Goal: Task Accomplishment & Management: Manage account settings

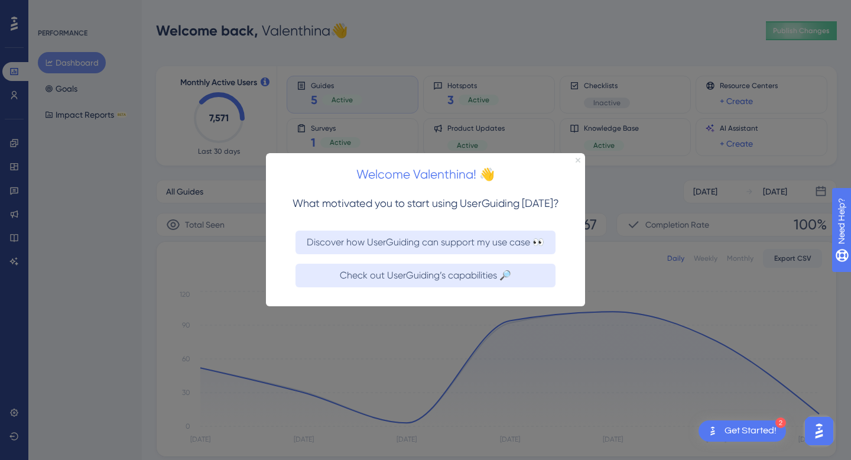
click at [578, 158] on icon "Close Preview" at bounding box center [577, 160] width 5 height 5
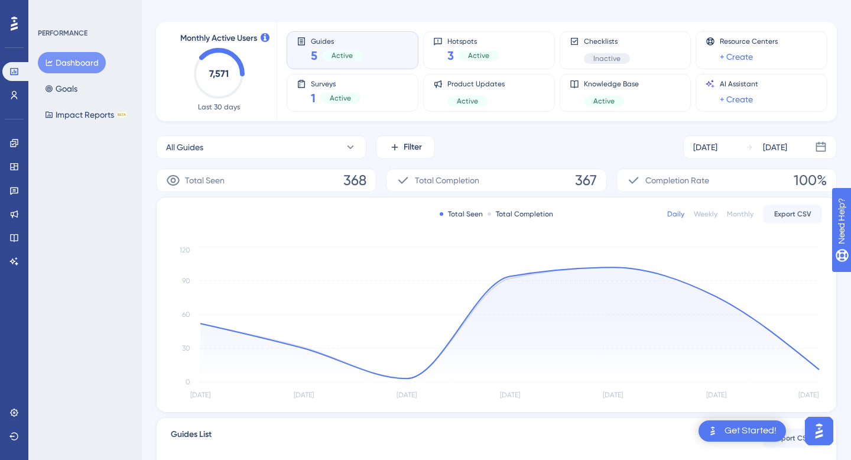
scroll to position [175, 0]
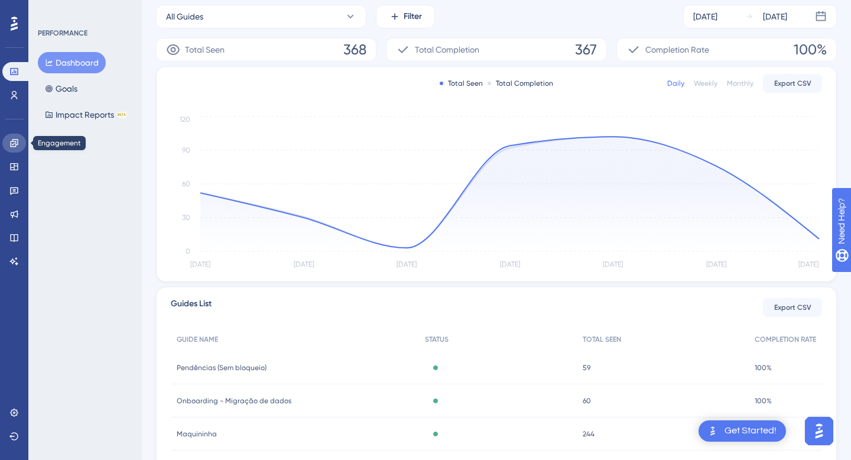
click at [9, 145] on icon at bounding box center [13, 142] width 9 height 9
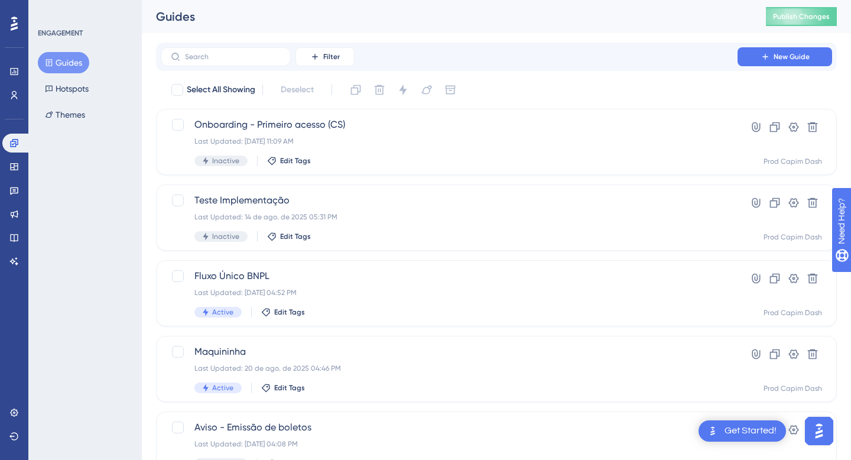
click at [69, 99] on div "Guides Hotspots Themes" at bounding box center [86, 88] width 96 height 73
click at [66, 92] on button "Hotspots" at bounding box center [67, 88] width 58 height 21
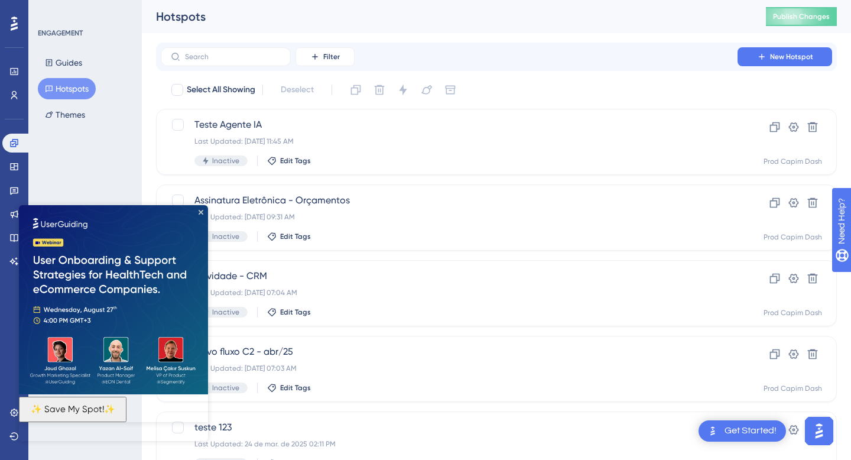
click at [204, 211] on img at bounding box center [113, 299] width 189 height 189
click at [201, 212] on icon "Close Preview" at bounding box center [200, 212] width 5 height 5
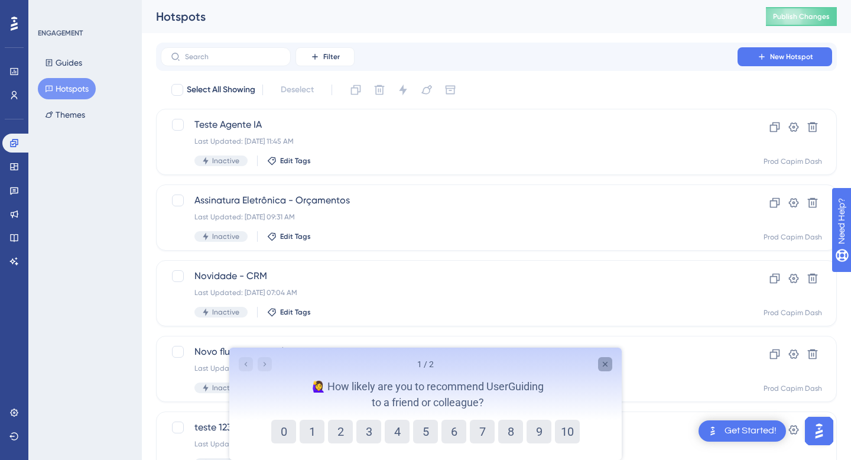
click at [604, 359] on icon "Close survey" at bounding box center [604, 363] width 9 height 9
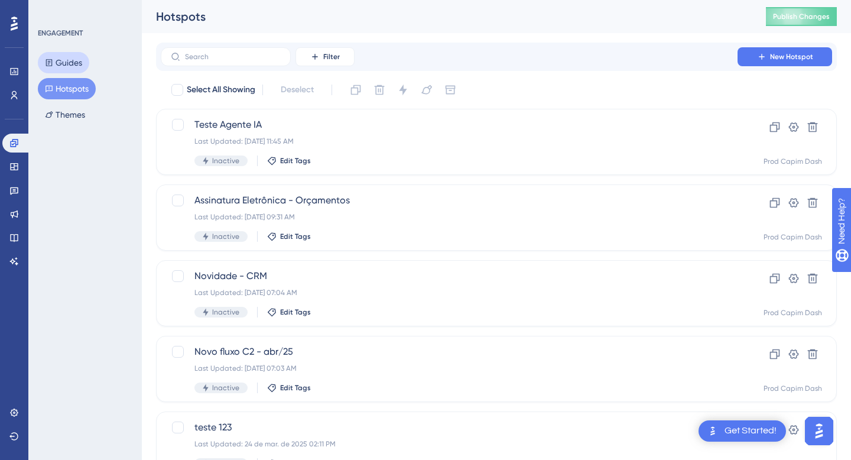
click at [74, 54] on button "Guides" at bounding box center [63, 62] width 51 height 21
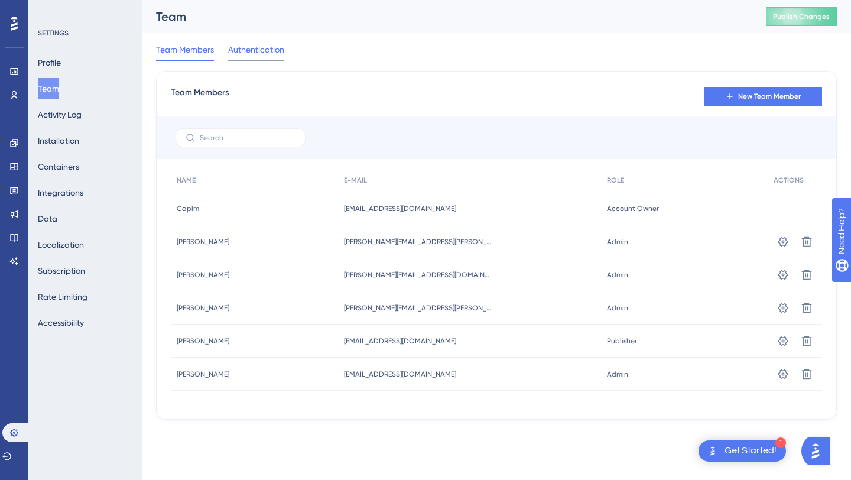
click at [262, 45] on span "Authentication" at bounding box center [256, 50] width 56 height 14
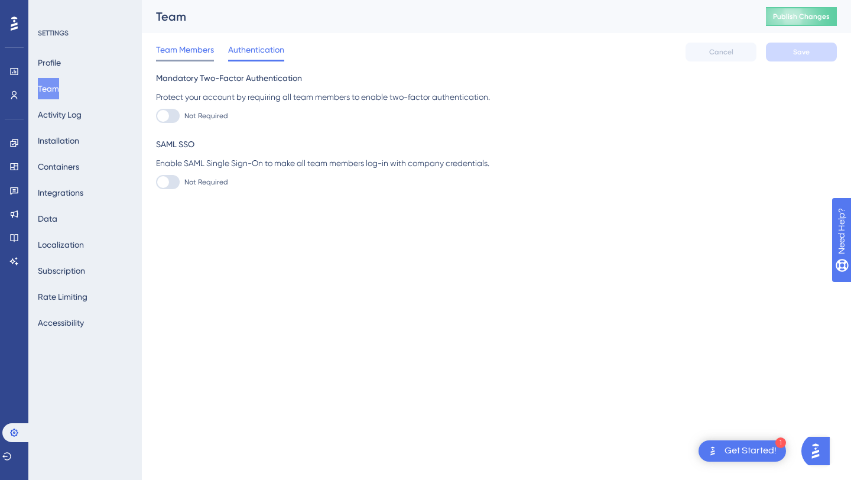
click at [193, 53] on span "Team Members" at bounding box center [185, 50] width 58 height 14
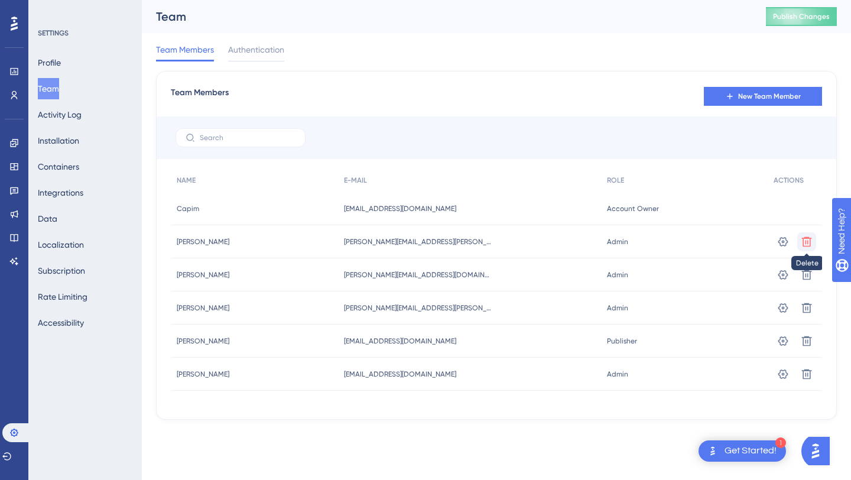
click at [806, 239] on icon at bounding box center [806, 242] width 12 height 12
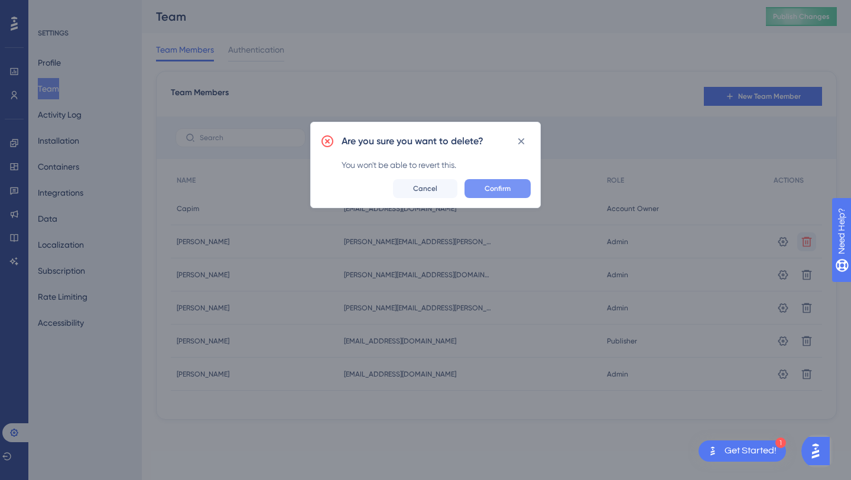
click at [491, 186] on span "Confirm" at bounding box center [497, 188] width 26 height 9
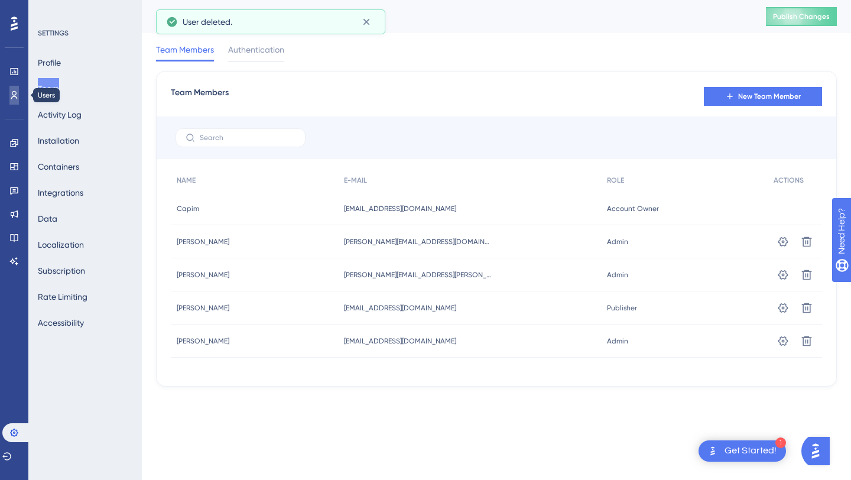
click at [9, 92] on link at bounding box center [13, 95] width 9 height 19
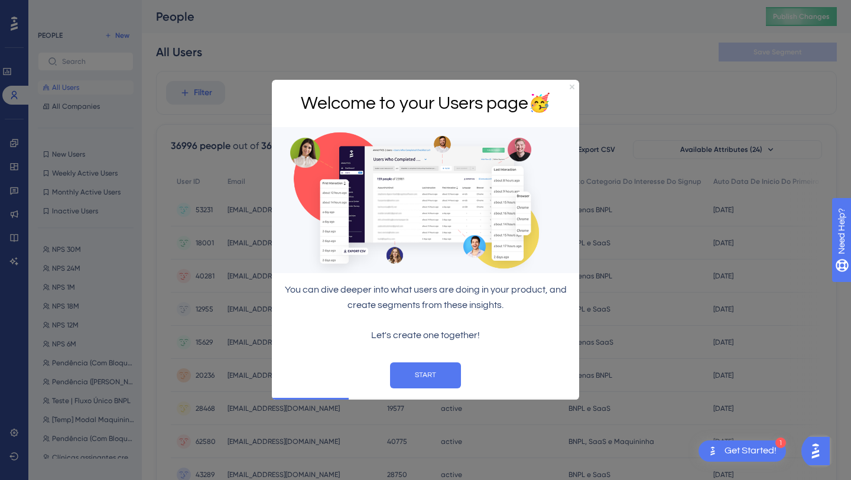
click at [571, 86] on icon "Close Preview" at bounding box center [571, 86] width 5 height 5
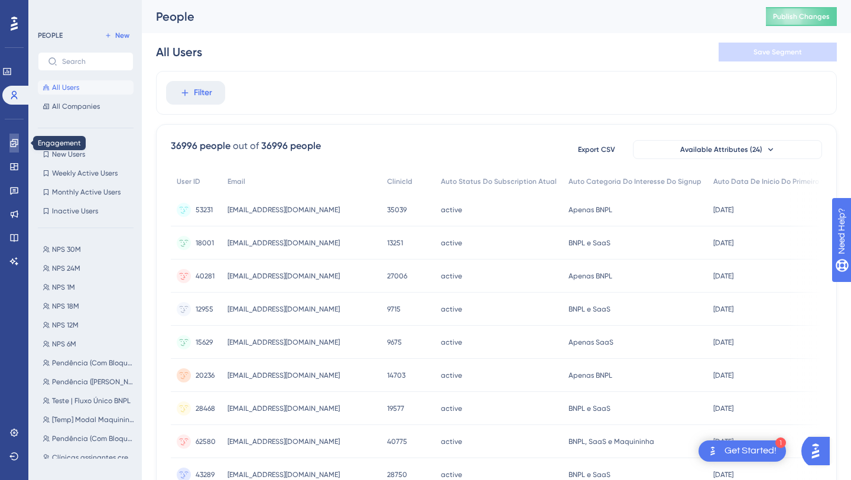
click at [9, 139] on link at bounding box center [13, 142] width 9 height 19
